Goal: Information Seeking & Learning: Learn about a topic

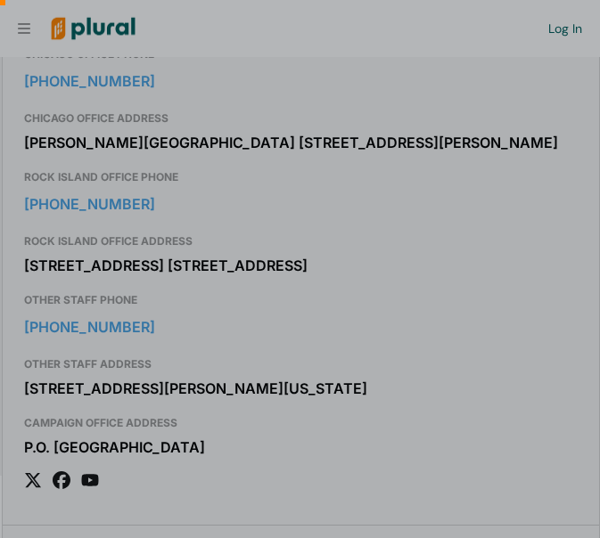
scroll to position [0, 18]
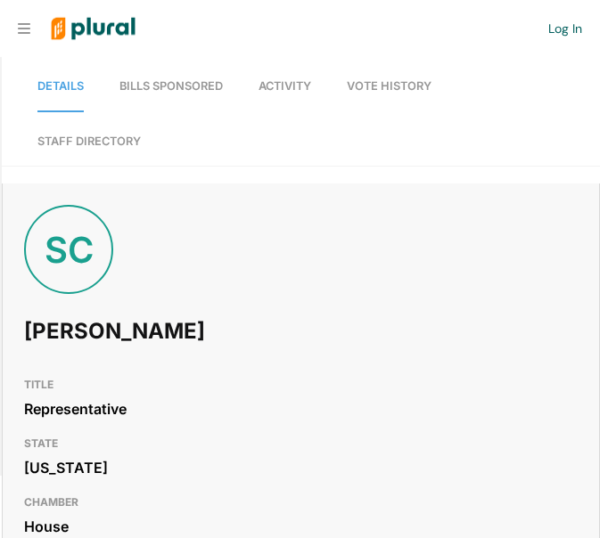
click at [271, 90] on span "Activity" at bounding box center [284, 85] width 53 height 13
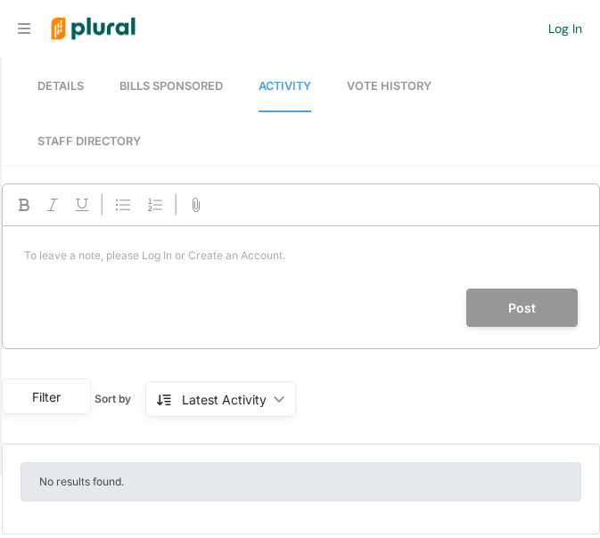
click at [61, 82] on span "Details" at bounding box center [60, 85] width 46 height 13
